Goal: Task Accomplishment & Management: Manage account settings

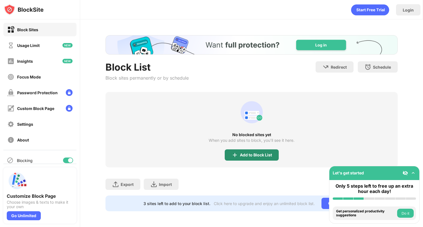
click at [251, 153] on div "Add to Block List" at bounding box center [256, 155] width 32 height 4
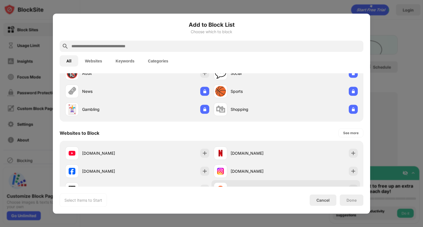
scroll to position [34, 0]
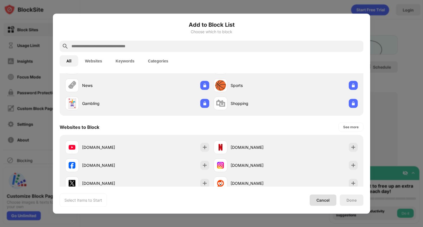
click at [327, 201] on div "Cancel" at bounding box center [322, 200] width 13 height 5
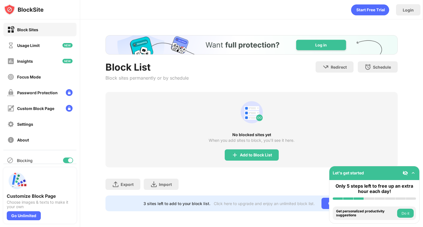
click at [246, 146] on div "No blocked sites yet When you add sites to block, you’ll see it here. Add to Bl…" at bounding box center [251, 129] width 292 height 75
click at [252, 151] on div "Add to Block List" at bounding box center [251, 154] width 54 height 11
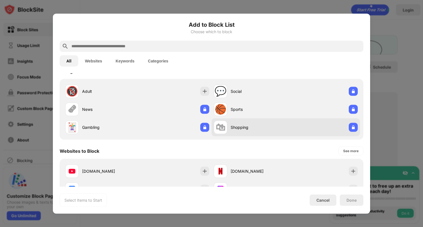
scroll to position [29, 0]
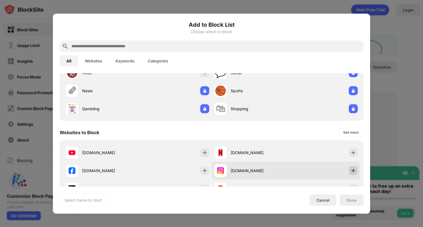
click at [353, 173] on img at bounding box center [353, 170] width 6 height 6
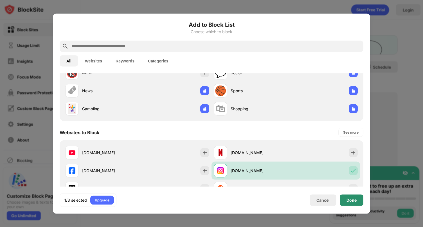
click at [343, 202] on div "Done" at bounding box center [351, 199] width 24 height 11
